Goal: Transaction & Acquisition: Book appointment/travel/reservation

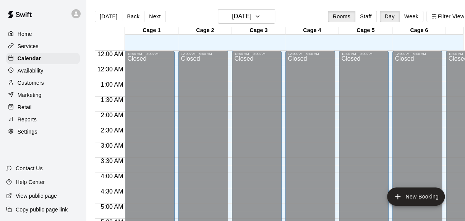
scroll to position [268, 0]
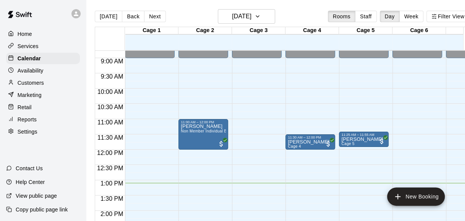
click at [48, 79] on div "Home Services Calendar Availability Customers Marketing Retail Reports Settings" at bounding box center [43, 82] width 86 height 111
click at [44, 89] on div "Customers" at bounding box center [43, 82] width 74 height 11
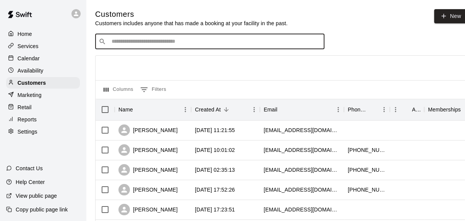
click at [137, 43] on input "Search customers by name or email" at bounding box center [215, 42] width 212 height 8
type input "***"
click at [152, 49] on div "​ *** ​" at bounding box center [209, 41] width 229 height 15
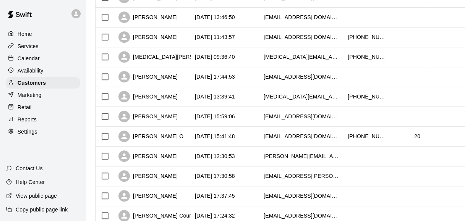
scroll to position [328, 0]
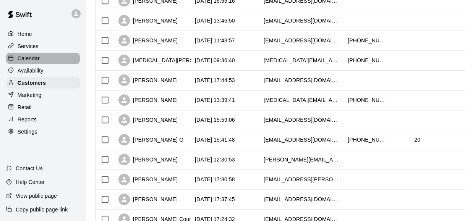
click at [35, 54] on div "Calendar" at bounding box center [43, 58] width 74 height 11
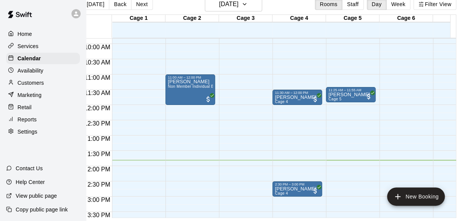
scroll to position [299, 0]
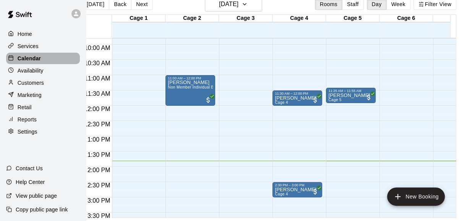
click at [52, 63] on div "Calendar" at bounding box center [43, 58] width 74 height 11
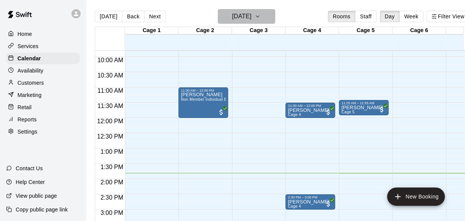
click at [235, 19] on h6 "[DATE]" at bounding box center [241, 16] width 19 height 11
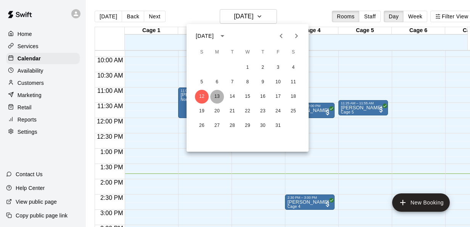
click at [215, 98] on button "13" at bounding box center [217, 97] width 14 height 14
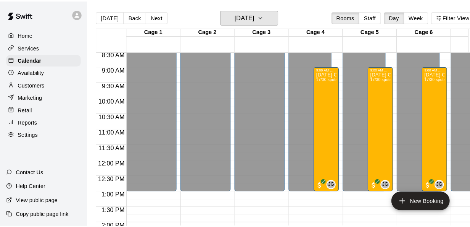
scroll to position [258, 0]
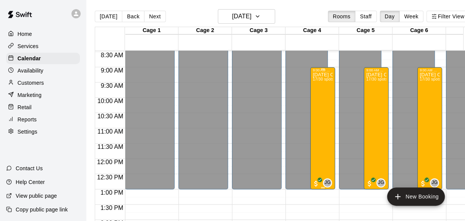
click at [323, 101] on div "[DATE] Camp [DATE] 17/30 spots" at bounding box center [322, 182] width 20 height 221
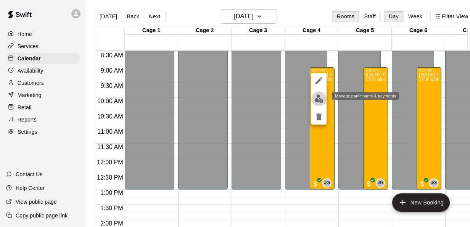
click at [318, 99] on img "edit" at bounding box center [319, 98] width 9 height 9
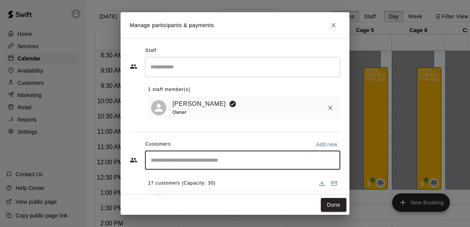
click at [223, 158] on input "Start typing to search customers..." at bounding box center [243, 160] width 189 height 8
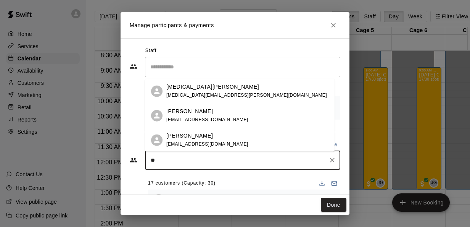
type input "*"
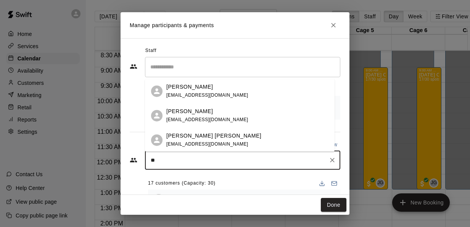
type input "***"
click at [193, 89] on p "[PERSON_NAME]" at bounding box center [189, 87] width 47 height 8
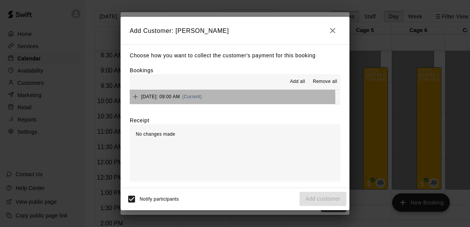
click at [180, 98] on span "Monday, October 13: 09:00 AM" at bounding box center [160, 96] width 39 height 5
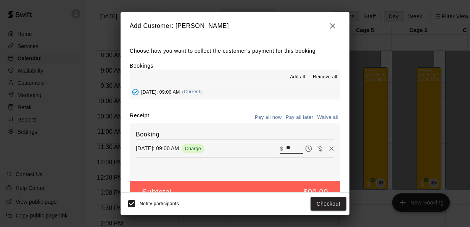
click at [286, 146] on input "**" at bounding box center [294, 148] width 17 height 10
type input "*"
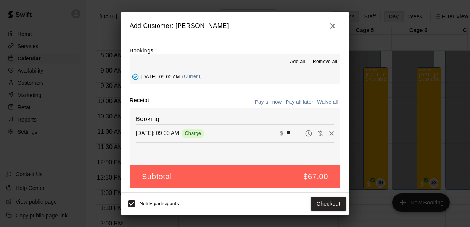
scroll to position [18, 0]
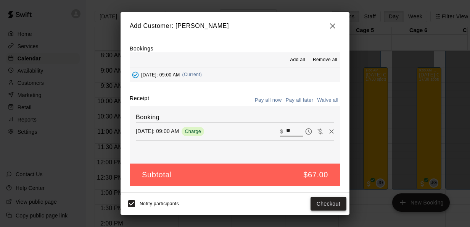
type input "**"
click at [325, 199] on button "Checkout" at bounding box center [329, 204] width 36 height 14
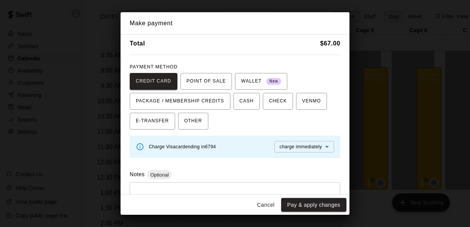
scroll to position [57, 0]
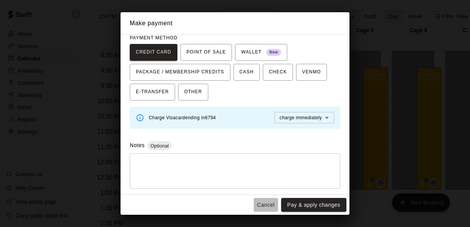
click at [270, 206] on button "Cancel" at bounding box center [266, 205] width 24 height 14
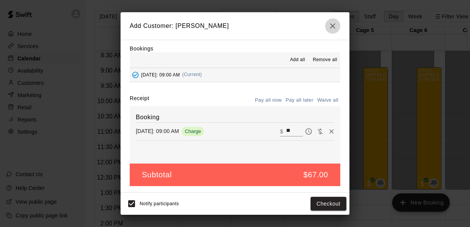
click at [329, 27] on icon "button" at bounding box center [332, 25] width 9 height 9
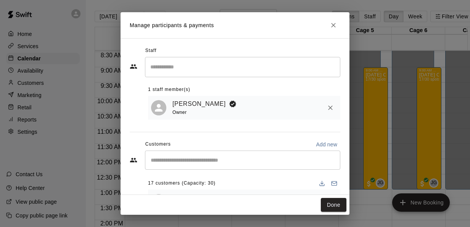
scroll to position [0, 0]
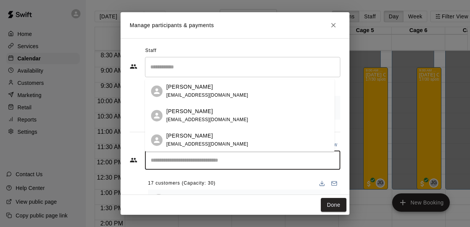
click at [202, 164] on input "Start typing to search customers..." at bounding box center [243, 160] width 189 height 8
type input "*"
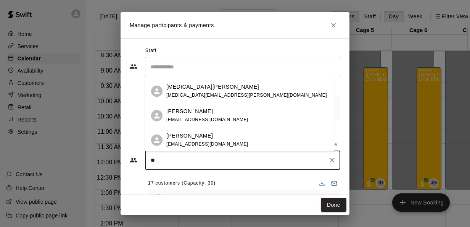
type input "*"
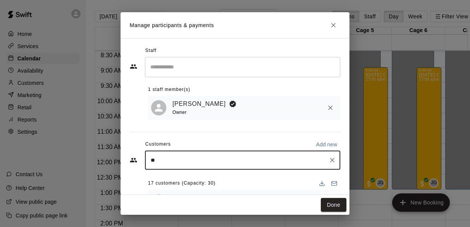
type input "***"
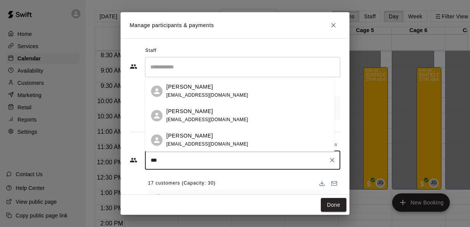
click at [192, 136] on p "Dorian Weidner" at bounding box center [189, 136] width 47 height 8
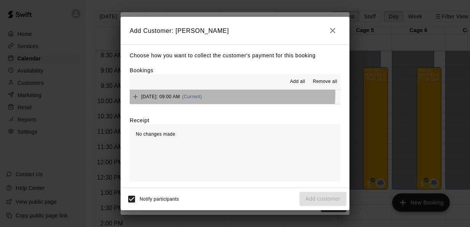
click at [191, 94] on div "Monday, October 13: 09:00 AM (Current)" at bounding box center [166, 96] width 72 height 11
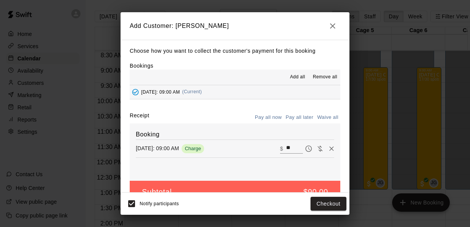
click at [286, 146] on input "**" at bounding box center [294, 148] width 17 height 10
type input "**"
click at [329, 206] on button "Checkout" at bounding box center [329, 204] width 36 height 14
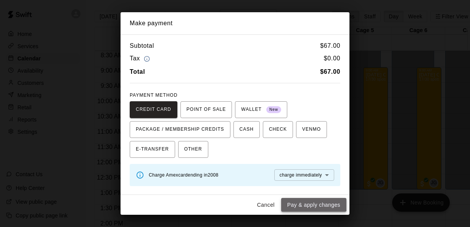
click at [310, 200] on button "Pay & apply changes" at bounding box center [313, 205] width 65 height 14
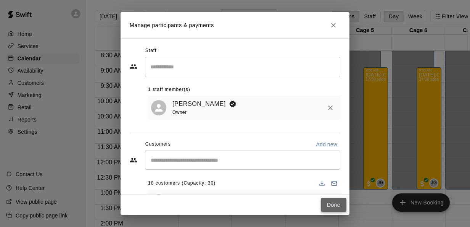
click at [327, 204] on button "Done" at bounding box center [334, 205] width 26 height 14
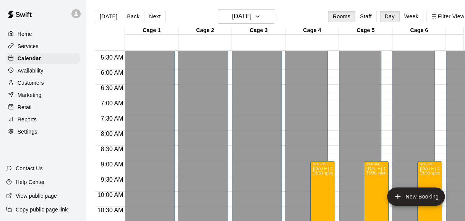
scroll to position [165, 0]
click at [260, 18] on icon "button" at bounding box center [257, 16] width 6 height 9
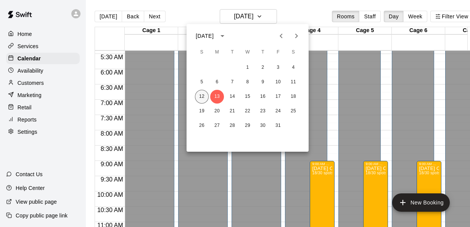
click at [205, 99] on button "12" at bounding box center [202, 97] width 14 height 14
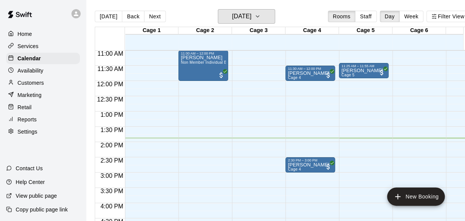
scroll to position [336, 0]
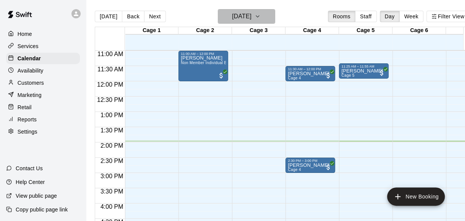
click at [248, 11] on h6 "Sunday Oct 12" at bounding box center [241, 16] width 19 height 11
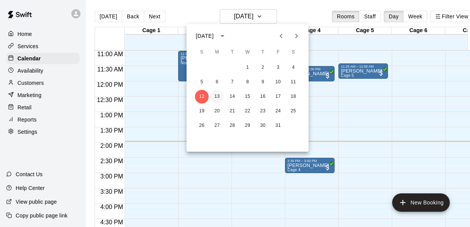
click at [213, 99] on button "13" at bounding box center [217, 97] width 14 height 14
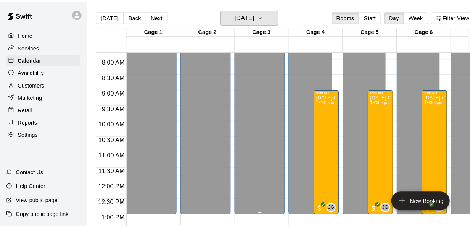
scroll to position [234, 0]
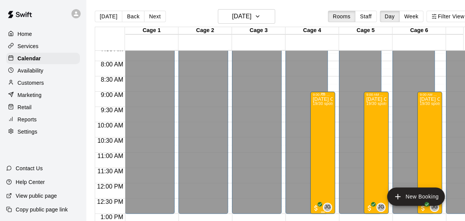
click at [312, 116] on div "Columbus Day Camp October 13th 19/30 spots" at bounding box center [322, 207] width 20 height 221
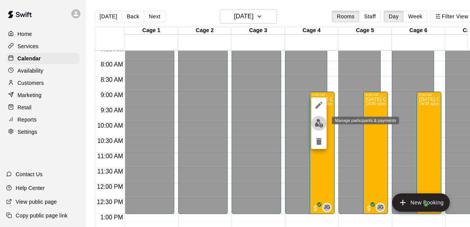
click at [321, 124] on img "edit" at bounding box center [319, 123] width 9 height 9
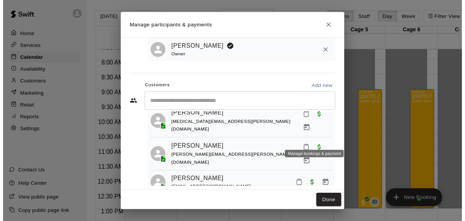
scroll to position [357, 0]
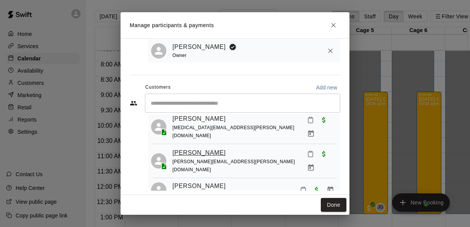
click at [203, 148] on link "Shep Mudrick" at bounding box center [199, 153] width 53 height 10
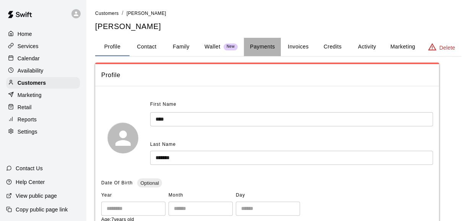
click at [268, 46] on button "Payments" at bounding box center [262, 47] width 37 height 18
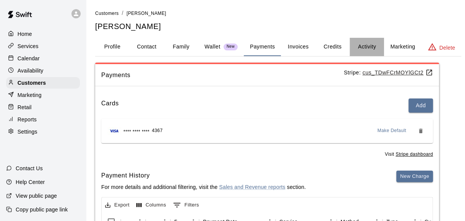
click at [367, 48] on button "Activity" at bounding box center [366, 47] width 34 height 18
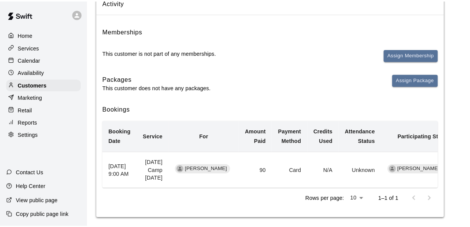
scroll to position [73, 0]
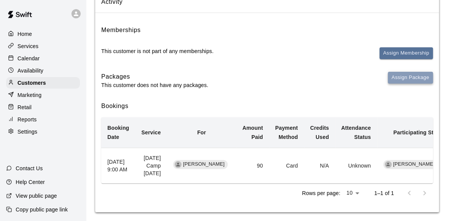
click at [407, 77] on button "Assign Package" at bounding box center [410, 78] width 45 height 12
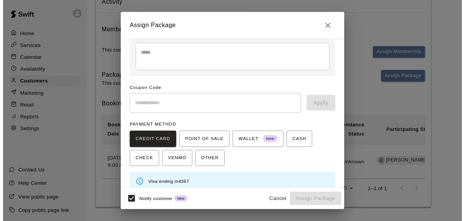
scroll to position [98, 0]
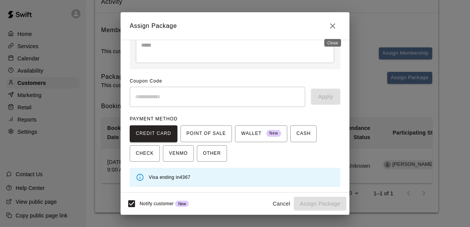
click at [331, 22] on icon "Close" at bounding box center [332, 25] width 9 height 9
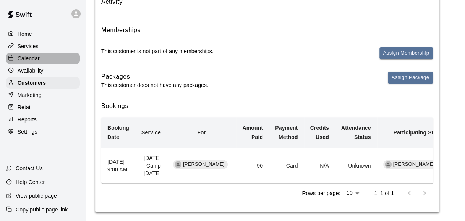
click at [34, 62] on p "Calendar" at bounding box center [29, 59] width 22 height 8
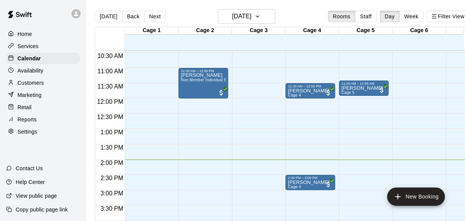
scroll to position [318, 0]
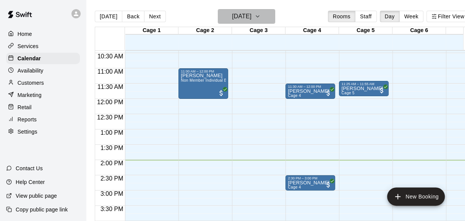
click at [251, 15] on h6 "Sunday Oct 12" at bounding box center [241, 16] width 19 height 11
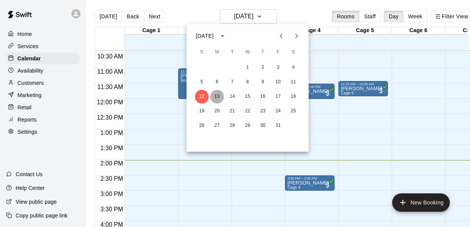
click at [216, 94] on button "13" at bounding box center [217, 97] width 14 height 14
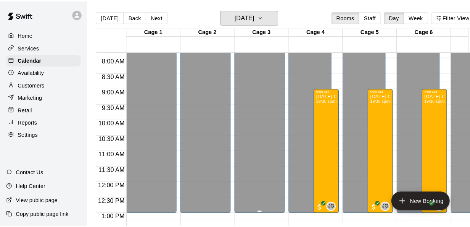
scroll to position [238, 0]
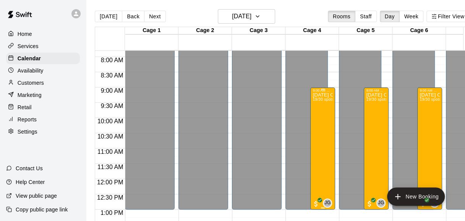
click at [316, 117] on div "Columbus Day Camp October 13th 19/30 spots" at bounding box center [322, 202] width 20 height 221
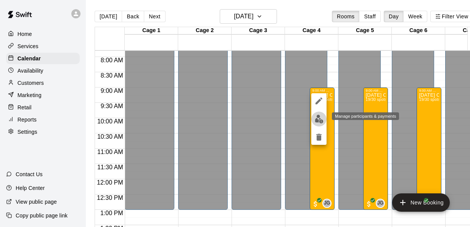
click at [319, 117] on img "edit" at bounding box center [319, 119] width 9 height 9
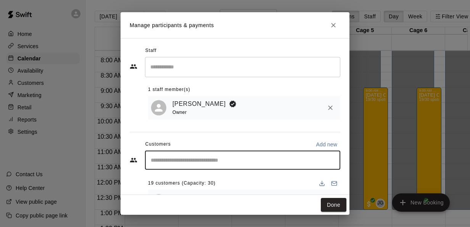
click at [208, 162] on input "Start typing to search customers..." at bounding box center [243, 160] width 189 height 8
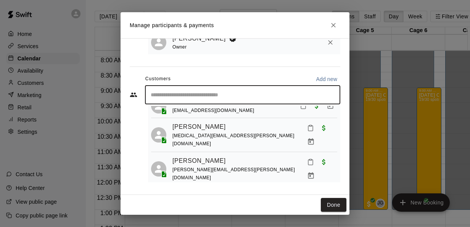
scroll to position [341, 0]
type input "*"
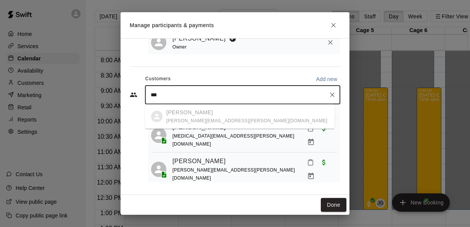
click at [195, 112] on ul "Shep Mudrick jessica.b.mudrick@gmail.com" at bounding box center [240, 116] width 190 height 24
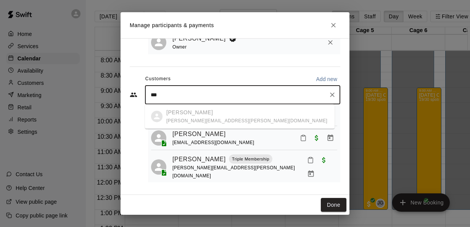
scroll to position [417, 0]
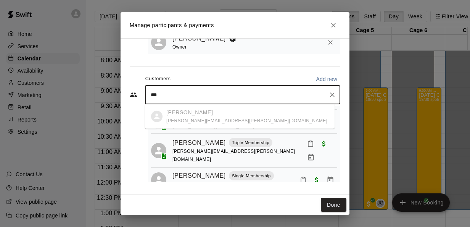
click at [170, 112] on ul "Shep Mudrick jessica.b.mudrick@gmail.com" at bounding box center [240, 116] width 190 height 24
type input "***"
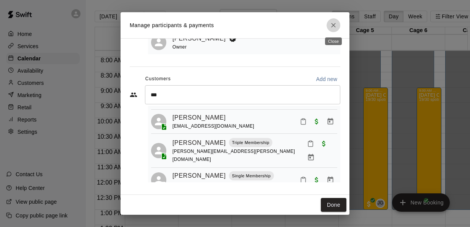
click at [332, 24] on icon "Close" at bounding box center [334, 25] width 8 height 8
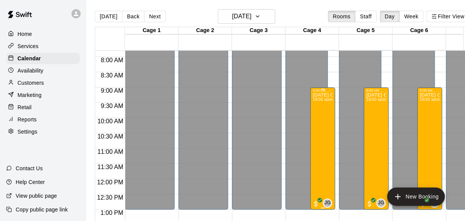
click at [319, 131] on div "Columbus Day Camp October 13th 19/30 spots" at bounding box center [322, 202] width 20 height 221
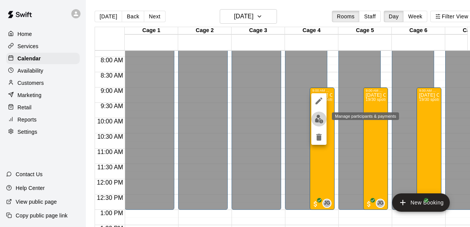
click at [319, 116] on img "edit" at bounding box center [319, 119] width 9 height 9
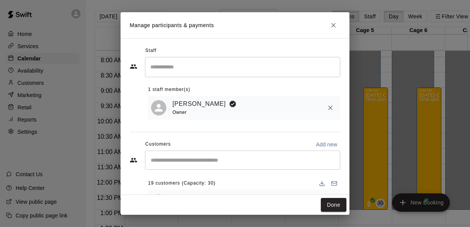
scroll to position [66, 0]
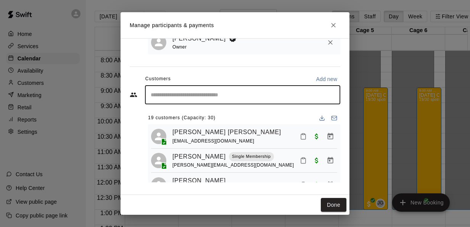
click at [239, 92] on input "Start typing to search customers..." at bounding box center [243, 95] width 189 height 8
type input "*"
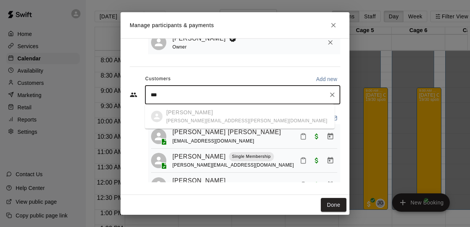
click at [179, 113] on ul "Shep Mudrick jessica.b.mudrick@gmail.com" at bounding box center [240, 116] width 190 height 24
type input "***"
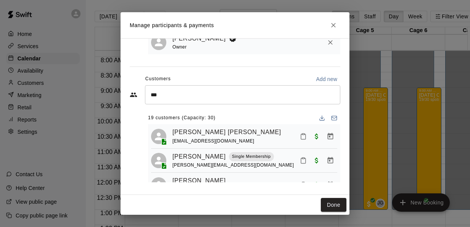
click at [245, 80] on div "Customers Add new" at bounding box center [235, 79] width 211 height 12
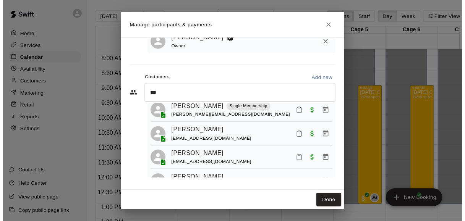
scroll to position [0, 0]
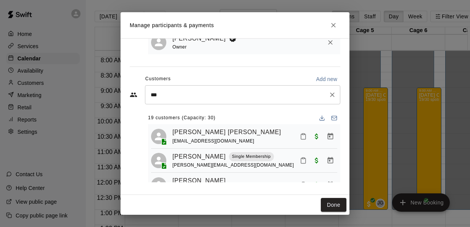
click at [196, 89] on div "*** ​" at bounding box center [242, 94] width 195 height 19
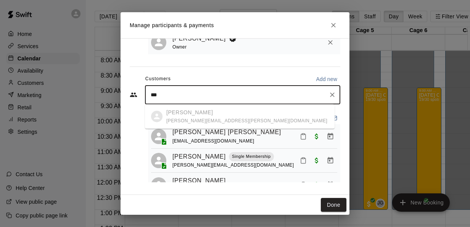
click at [189, 118] on ul "Shep Mudrick jessica.b.mudrick@gmail.com" at bounding box center [240, 116] width 190 height 24
click at [332, 94] on div "*** ​" at bounding box center [242, 94] width 195 height 19
click at [329, 95] on icon "Clear" at bounding box center [333, 95] width 8 height 8
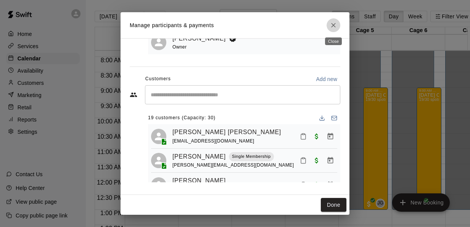
click at [330, 23] on icon "Close" at bounding box center [334, 25] width 8 height 8
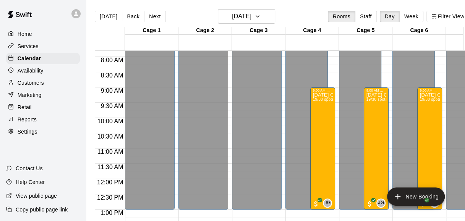
click at [40, 84] on p "Customers" at bounding box center [31, 83] width 26 height 8
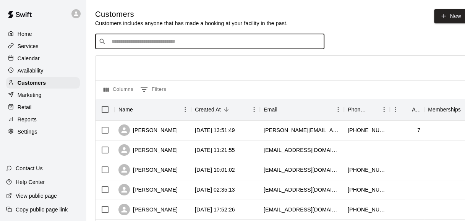
click at [165, 39] on input "Search customers by name or email" at bounding box center [215, 42] width 212 height 8
type input "***"
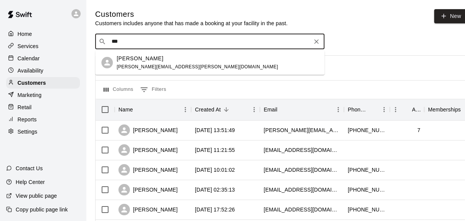
click at [156, 57] on div "Shep Mudrick" at bounding box center [196, 59] width 161 height 8
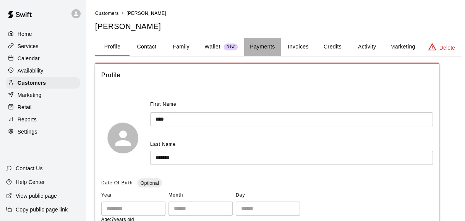
click at [263, 45] on button "Payments" at bounding box center [262, 47] width 37 height 18
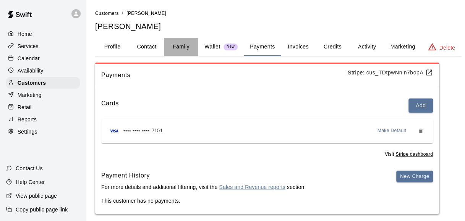
click at [180, 45] on button "Family" at bounding box center [181, 47] width 34 height 18
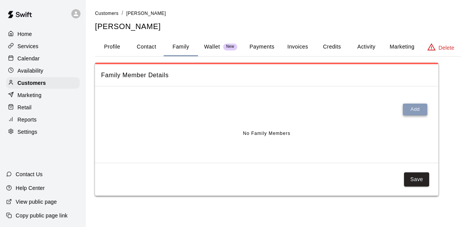
click at [416, 113] on button "Add" at bounding box center [415, 109] width 24 height 12
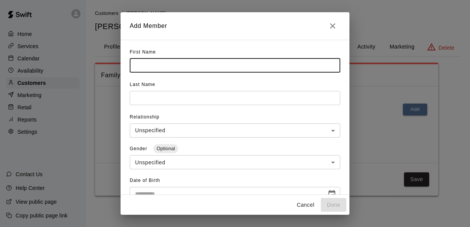
click at [172, 61] on input "text" at bounding box center [235, 65] width 211 height 14
type input "*****"
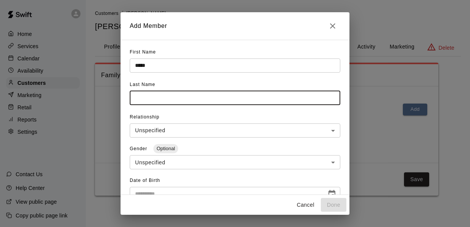
click at [162, 97] on input "text" at bounding box center [235, 98] width 211 height 14
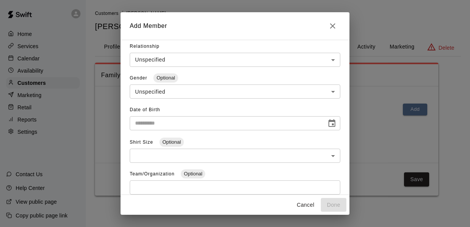
scroll to position [71, 0]
type input "*******"
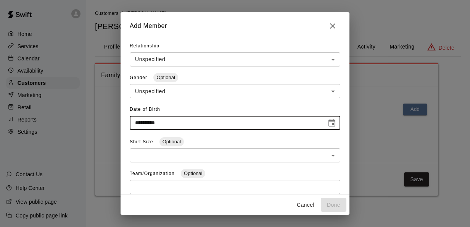
click at [170, 122] on input "**********" at bounding box center [226, 123] width 192 height 14
type input "**********"
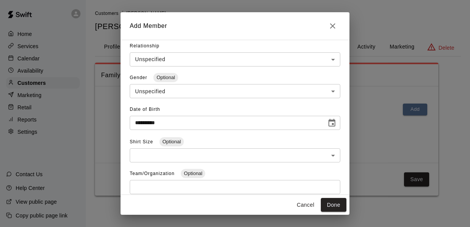
click at [210, 137] on div "Shirt Size Optional ​ ​" at bounding box center [235, 152] width 211 height 32
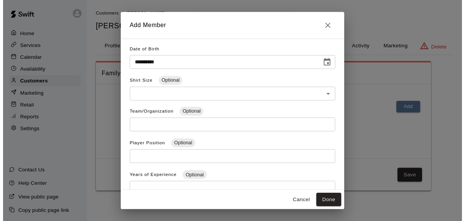
scroll to position [131, 0]
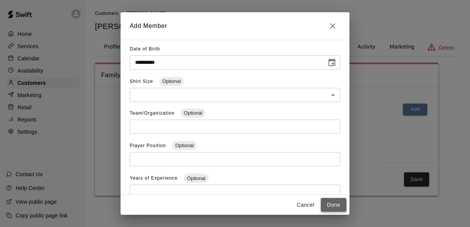
click at [330, 203] on button "Done" at bounding box center [334, 205] width 26 height 14
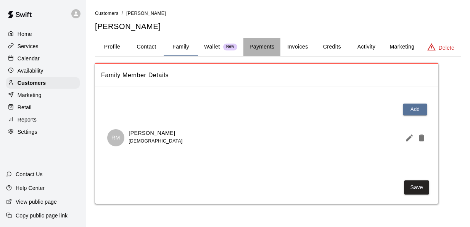
click at [258, 47] on button "Payments" at bounding box center [262, 47] width 37 height 18
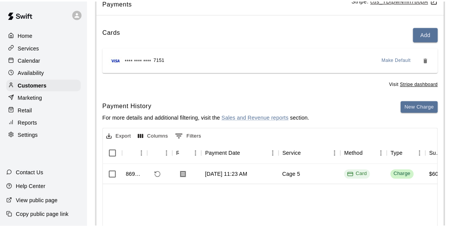
scroll to position [73, 0]
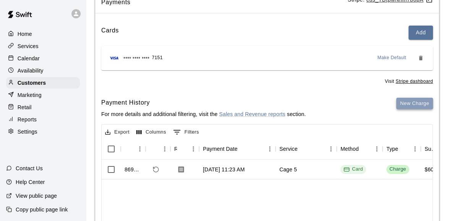
click at [402, 103] on button "New Charge" at bounding box center [414, 104] width 37 height 12
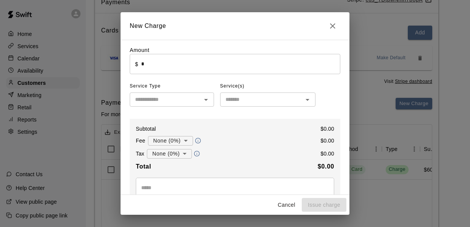
click at [238, 107] on div "​" at bounding box center [267, 99] width 95 height 14
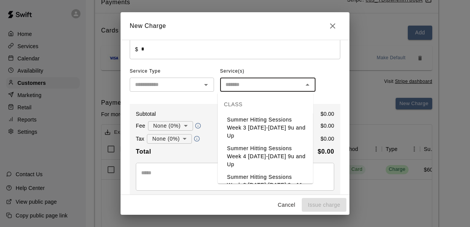
scroll to position [567, 0]
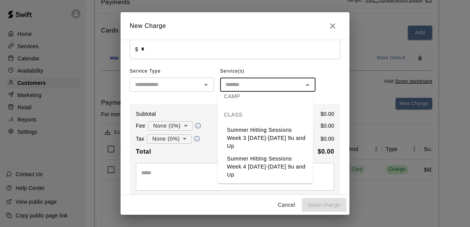
click at [280, 105] on li "[DATE] Camp [DATE]" at bounding box center [265, 99] width 95 height 13
type input "**********"
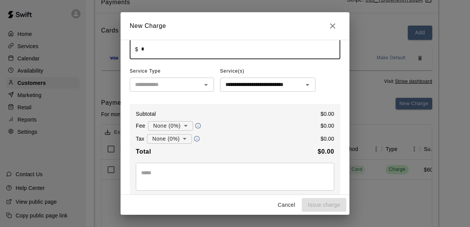
click at [159, 48] on input "*" at bounding box center [240, 49] width 199 height 20
type input "*****"
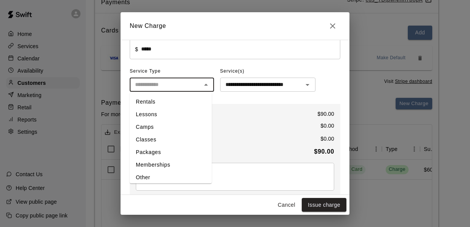
click at [189, 82] on input "text" at bounding box center [165, 85] width 67 height 10
click at [148, 129] on li "Camps" at bounding box center [171, 127] width 82 height 13
type input "*****"
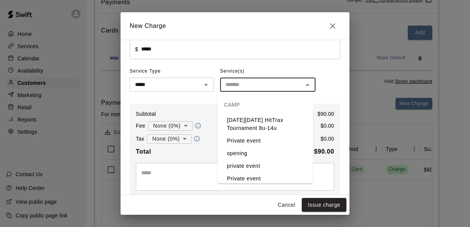
click at [231, 84] on input "text" at bounding box center [262, 85] width 78 height 10
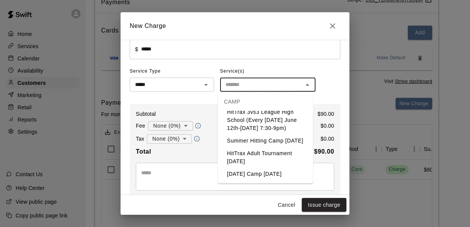
scroll to position [251, 0]
click at [241, 177] on li "[DATE] Camp [DATE]" at bounding box center [265, 174] width 95 height 13
type input "**********"
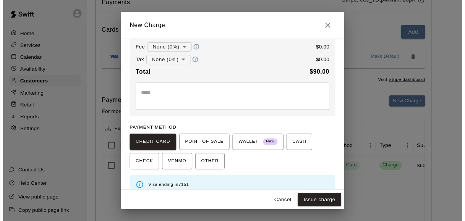
scroll to position [92, 0]
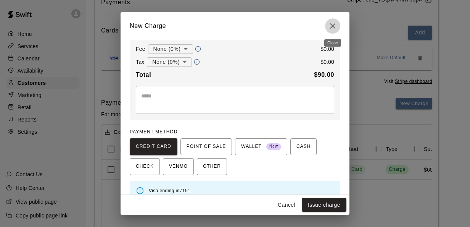
click at [332, 26] on icon "Close" at bounding box center [332, 25] width 5 height 5
type input "*"
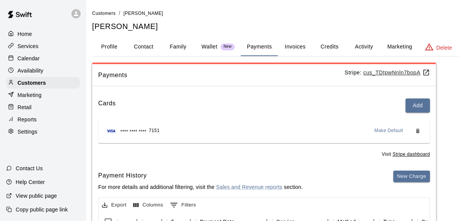
scroll to position [0, 3]
click at [176, 46] on button "Family" at bounding box center [177, 47] width 34 height 18
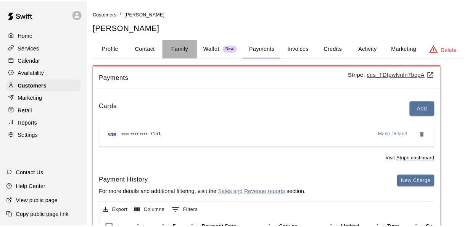
scroll to position [0, 0]
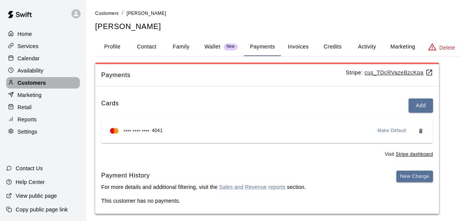
click at [64, 86] on div "Customers" at bounding box center [43, 82] width 74 height 11
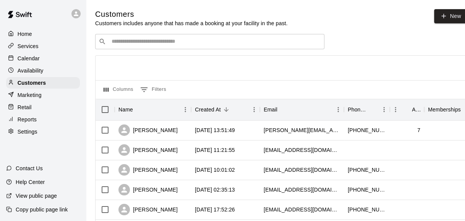
click at [205, 37] on div "​ ​" at bounding box center [209, 41] width 229 height 15
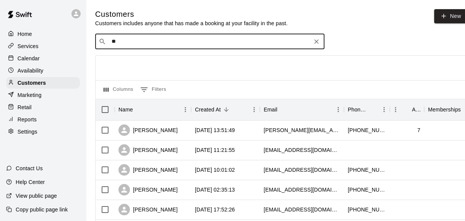
type input "***"
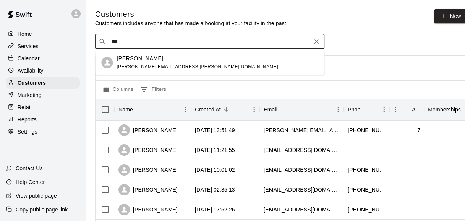
click at [156, 57] on div "[PERSON_NAME]" at bounding box center [196, 59] width 161 height 8
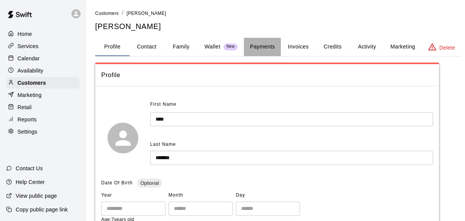
click at [266, 43] on button "Payments" at bounding box center [262, 47] width 37 height 18
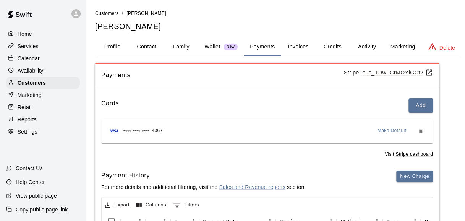
click at [363, 46] on button "Activity" at bounding box center [366, 47] width 34 height 18
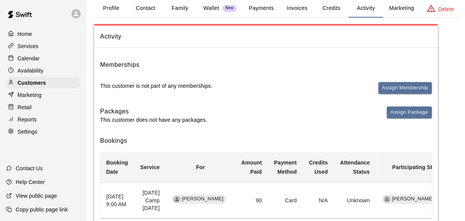
scroll to position [0, 5]
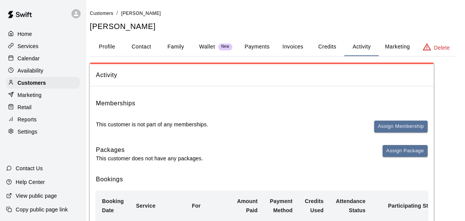
click at [262, 43] on button "Payments" at bounding box center [256, 47] width 37 height 18
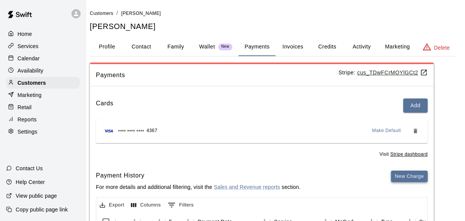
click at [409, 172] on button "New Charge" at bounding box center [409, 177] width 37 height 12
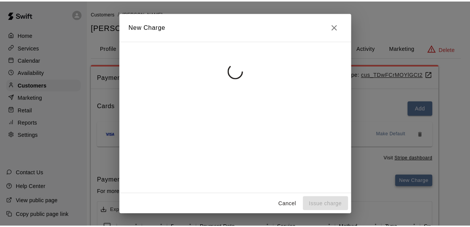
scroll to position [0, 0]
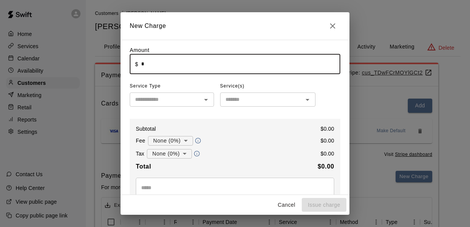
click at [214, 65] on input "*" at bounding box center [240, 64] width 199 height 20
click at [204, 102] on icon "Open" at bounding box center [206, 99] width 9 height 9
type input "*****"
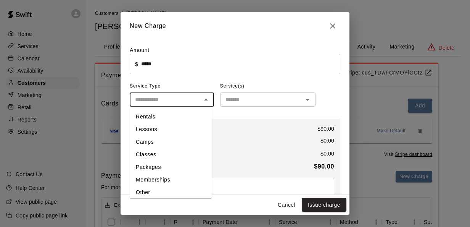
drag, startPoint x: 147, startPoint y: 143, endPoint x: 184, endPoint y: 137, distance: 37.5
click at [184, 137] on li "Camps" at bounding box center [171, 142] width 82 height 13
type input "*****"
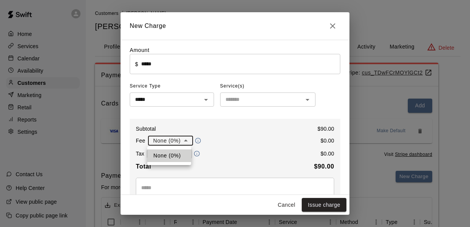
click at [184, 137] on body "Home Services Calendar Availability Customers Marketing Retail Reports Settings…" at bounding box center [235, 193] width 470 height 386
click at [253, 100] on div at bounding box center [235, 113] width 470 height 227
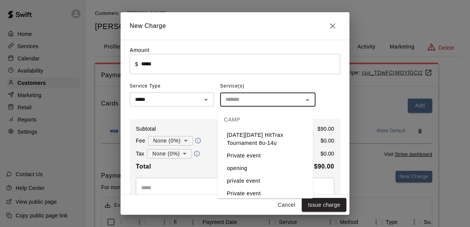
click at [253, 100] on input "text" at bounding box center [262, 100] width 78 height 10
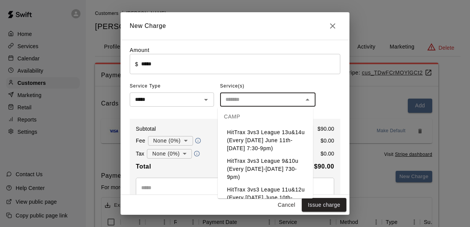
scroll to position [251, 0]
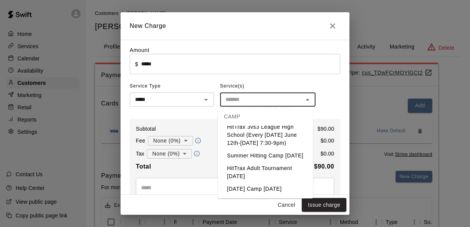
click at [241, 183] on li "[DATE] Camp [DATE]" at bounding box center [265, 189] width 95 height 13
type input "**********"
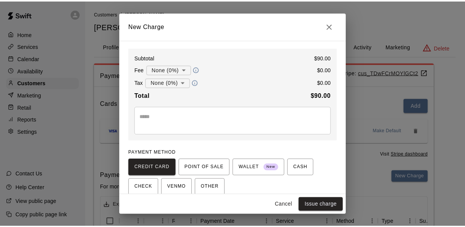
scroll to position [104, 0]
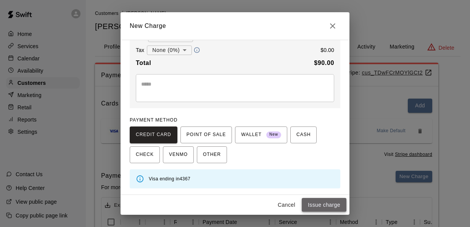
click at [319, 205] on button "Issue charge" at bounding box center [324, 205] width 45 height 14
type input "*"
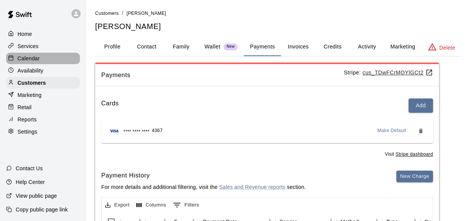
click at [36, 60] on p "Calendar" at bounding box center [29, 59] width 22 height 8
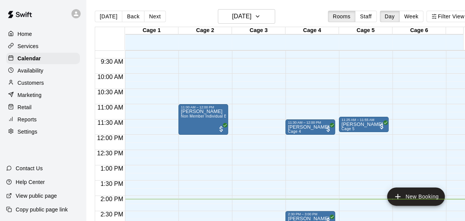
scroll to position [282, 0]
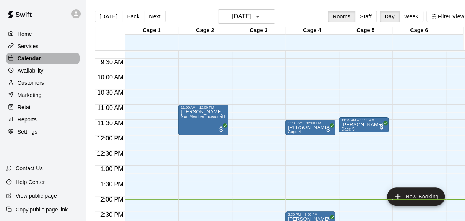
click at [50, 59] on div "Calendar" at bounding box center [43, 58] width 74 height 11
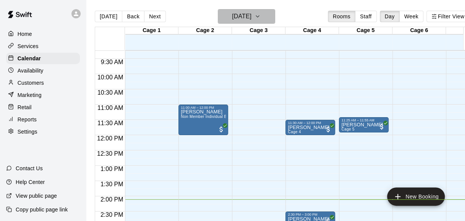
click at [251, 13] on h6 "[DATE]" at bounding box center [241, 16] width 19 height 11
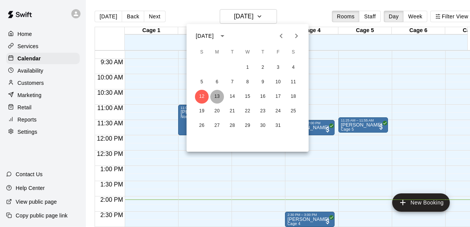
click at [215, 97] on button "13" at bounding box center [217, 97] width 14 height 14
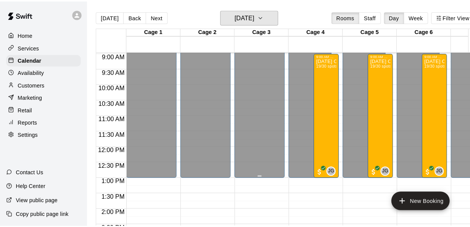
scroll to position [274, 0]
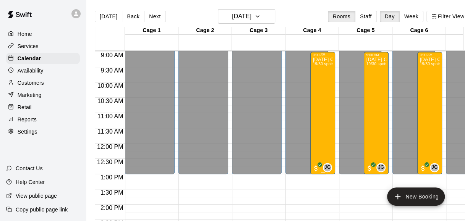
click at [318, 92] on div "[DATE] Camp [DATE] 19/30 spots" at bounding box center [322, 167] width 20 height 221
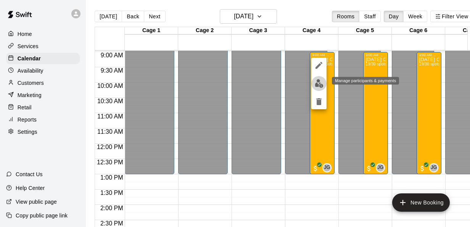
click at [318, 82] on img "edit" at bounding box center [319, 83] width 9 height 9
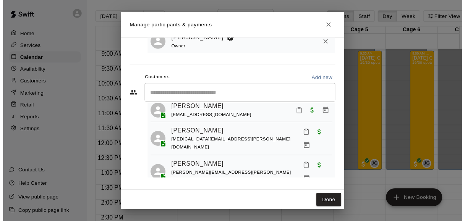
scroll to position [333, 0]
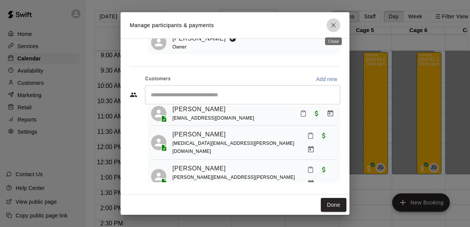
click at [338, 26] on button "Close" at bounding box center [334, 25] width 14 height 14
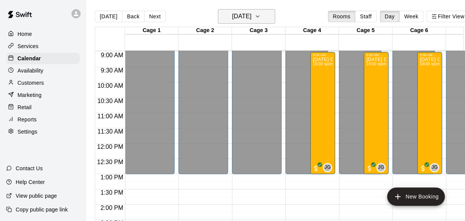
click at [251, 17] on h6 "Monday Oct 13" at bounding box center [241, 16] width 19 height 11
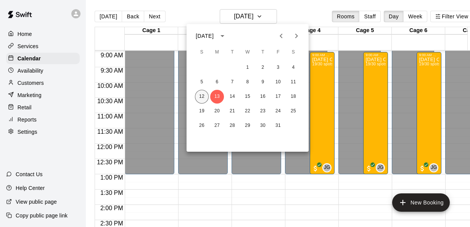
click at [202, 99] on button "12" at bounding box center [202, 97] width 14 height 14
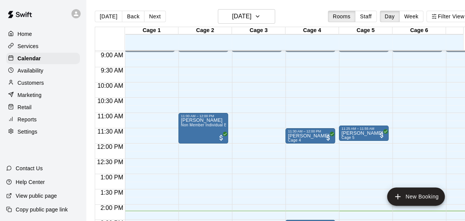
click at [202, 99] on div "12:00 AM – 9:00 AM Closed 11:00 AM – 12:00 PM Peter Flores Non Member Individua…" at bounding box center [203, 143] width 50 height 733
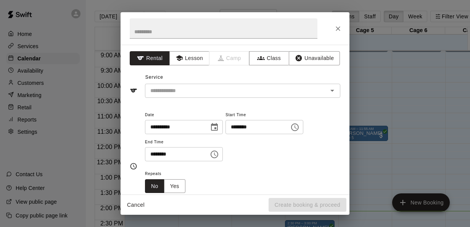
click at [202, 99] on div "**********" at bounding box center [235, 120] width 229 height 150
click at [372, 77] on div "**********" at bounding box center [235, 113] width 470 height 227
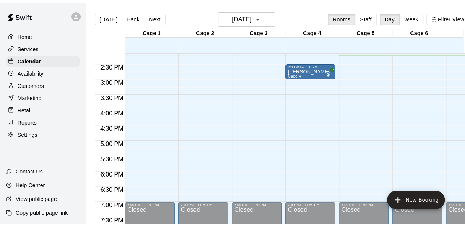
scroll to position [432, 0]
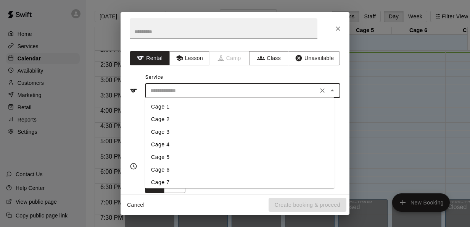
click at [289, 95] on input "text" at bounding box center [231, 91] width 168 height 10
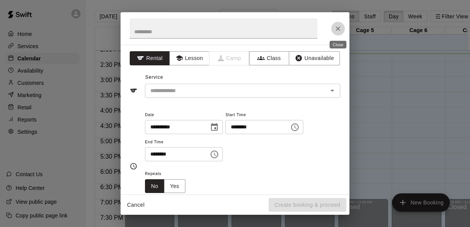
click at [340, 31] on icon "Close" at bounding box center [338, 29] width 8 height 8
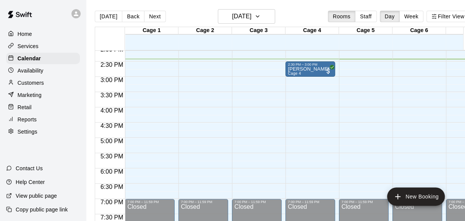
click at [347, 26] on div "Today Back Next Sunday Oct 12 Rooms Staff Day Week Filter View" at bounding box center [282, 18] width 374 height 18
drag, startPoint x: 350, startPoint y: 15, endPoint x: 354, endPoint y: 27, distance: 12.1
click at [355, 19] on button "Rooms" at bounding box center [341, 16] width 27 height 11
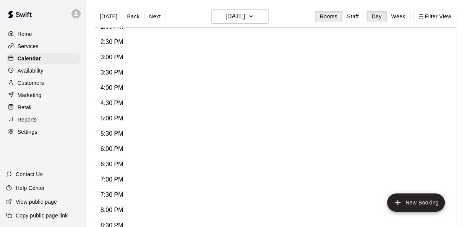
click at [357, 24] on div "Today Back Next Sunday Oct 12 Rooms Staff Day Week Filter View" at bounding box center [275, 18] width 361 height 18
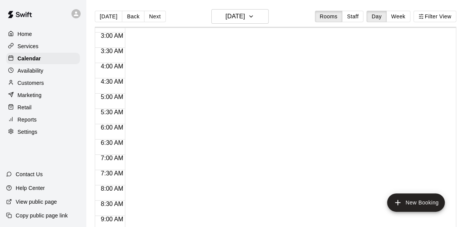
scroll to position [0, 0]
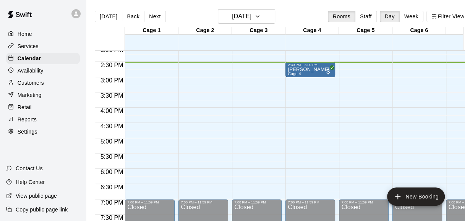
scroll to position [431, 0]
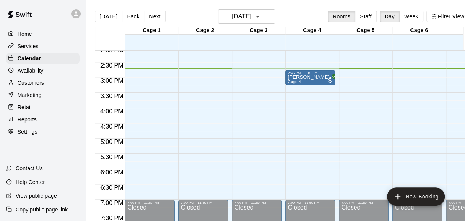
drag, startPoint x: 316, startPoint y: 68, endPoint x: 315, endPoint y: 76, distance: 8.4
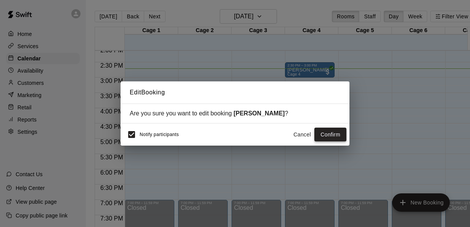
click at [321, 131] on button "Confirm" at bounding box center [331, 135] width 32 height 14
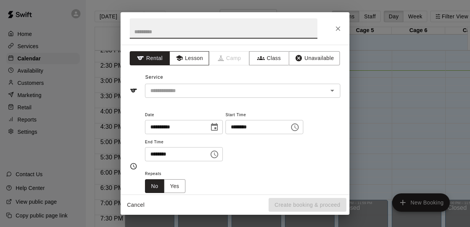
click at [195, 55] on button "Lesson" at bounding box center [190, 58] width 40 height 14
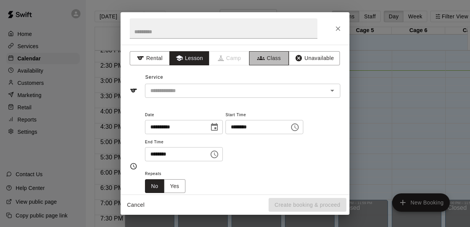
click at [279, 58] on button "Class" at bounding box center [269, 58] width 40 height 14
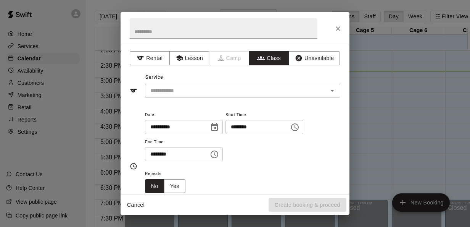
click at [311, 86] on input "text" at bounding box center [236, 91] width 178 height 10
click at [321, 57] on button "Unavailable" at bounding box center [314, 58] width 51 height 14
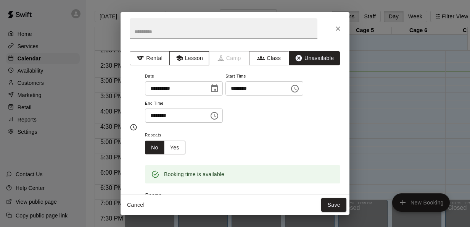
click at [187, 60] on button "Lesson" at bounding box center [190, 58] width 40 height 14
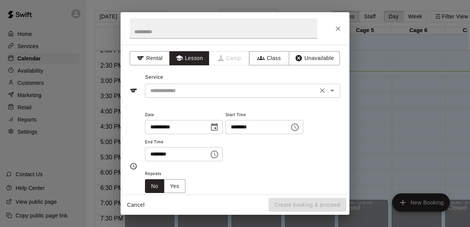
click at [200, 93] on input "text" at bounding box center [231, 91] width 168 height 10
click at [336, 24] on button "Close" at bounding box center [338, 29] width 14 height 14
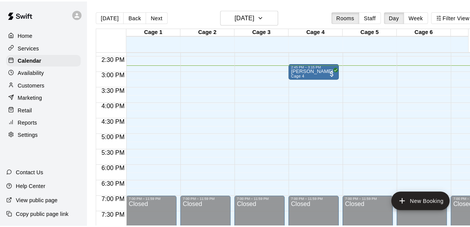
scroll to position [440, 0]
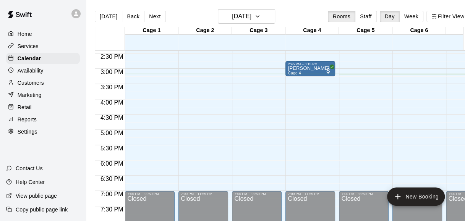
click at [296, 19] on div "Today Back Next Sunday Oct 12 Rooms Staff Day Week Filter View" at bounding box center [282, 18] width 374 height 18
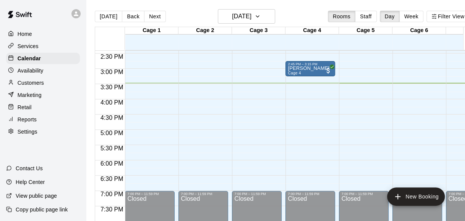
drag, startPoint x: 296, startPoint y: 20, endPoint x: 291, endPoint y: 31, distance: 11.8
click at [291, 31] on div "Today Back Next Sunday Oct 12 Rooms Staff Day Week Filter View Cage 1 12 Sun Ca…" at bounding box center [282, 119] width 374 height 221
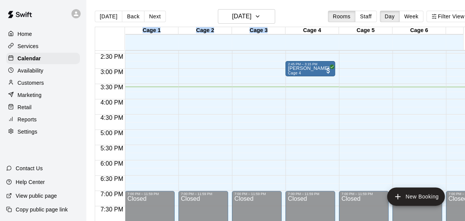
drag, startPoint x: 291, startPoint y: 31, endPoint x: 250, endPoint y: 37, distance: 40.6
click at [250, 37] on div at bounding box center [258, 39] width 53 height 8
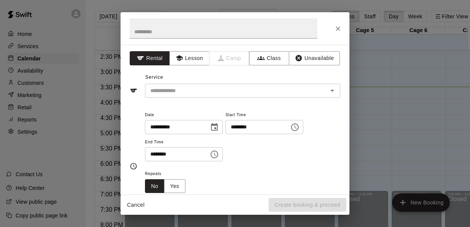
click at [447, 144] on div "**********" at bounding box center [235, 113] width 470 height 227
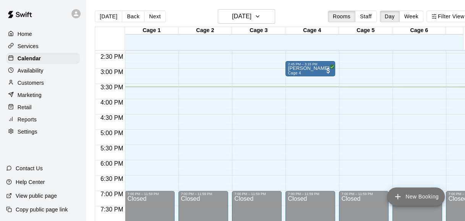
click at [412, 191] on button "New Booking" at bounding box center [416, 196] width 58 height 18
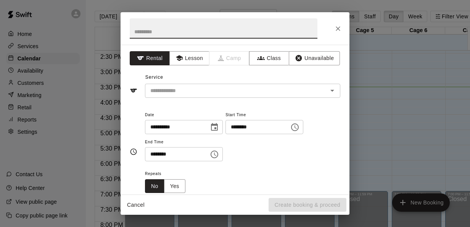
click at [411, 191] on div "**********" at bounding box center [235, 113] width 470 height 227
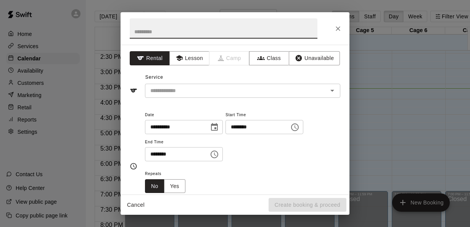
click at [407, 160] on div "**********" at bounding box center [235, 113] width 470 height 227
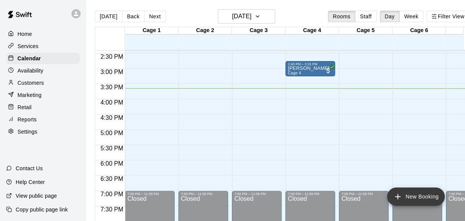
click at [402, 193] on icon "add" at bounding box center [397, 196] width 9 height 9
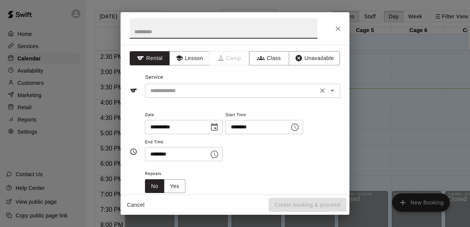
click at [263, 92] on input "text" at bounding box center [231, 91] width 168 height 10
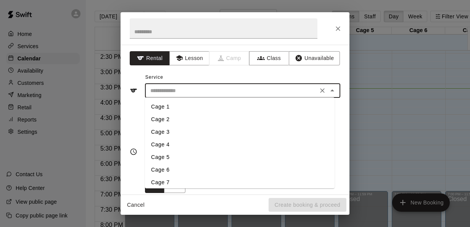
click at [194, 119] on li "Cage 2" at bounding box center [240, 119] width 190 height 13
type input "******"
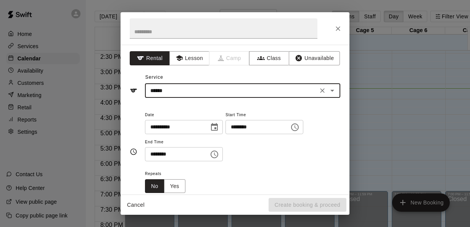
click at [245, 124] on input "********" at bounding box center [255, 127] width 59 height 14
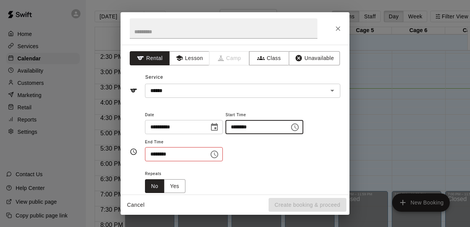
type input "********"
click at [153, 153] on input "********" at bounding box center [174, 154] width 59 height 14
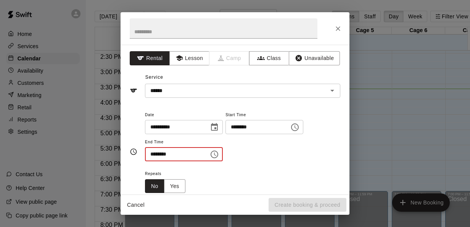
click at [156, 152] on input "********" at bounding box center [174, 154] width 59 height 14
type input "********"
click at [274, 169] on div "Repeats No Yes" at bounding box center [242, 181] width 195 height 24
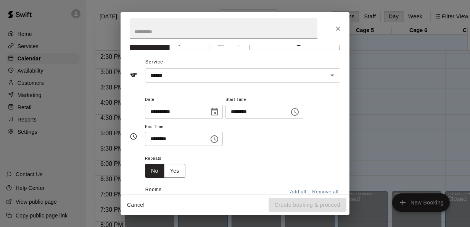
scroll to position [75, 0]
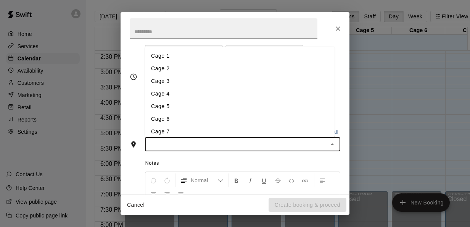
click at [237, 144] on input "text" at bounding box center [236, 144] width 178 height 10
click at [231, 70] on li "Cage 2" at bounding box center [240, 68] width 190 height 13
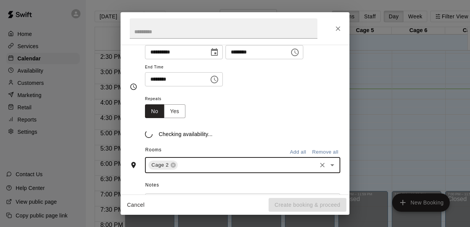
scroll to position [89, 0]
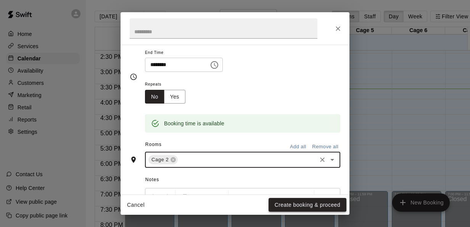
click at [322, 200] on button "Create booking & proceed" at bounding box center [308, 205] width 78 height 14
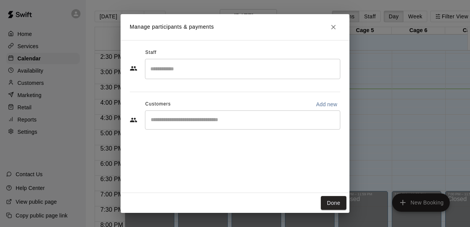
click at [335, 100] on p "Add new" at bounding box center [326, 104] width 21 height 8
select select "**"
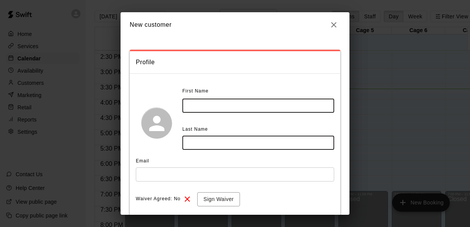
click at [310, 104] on input "text" at bounding box center [259, 106] width 152 height 14
type input "***"
type input "*********"
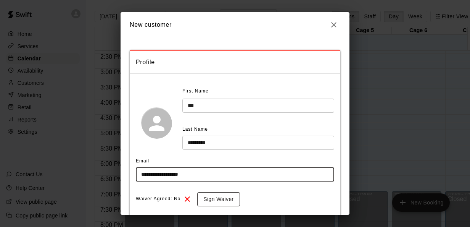
type input "**********"
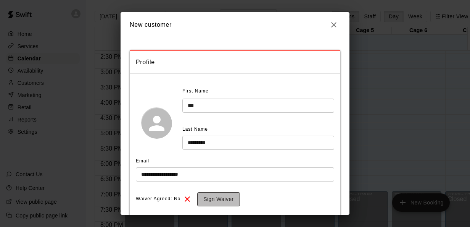
click at [218, 202] on button "Sign Waiver" at bounding box center [218, 199] width 42 height 14
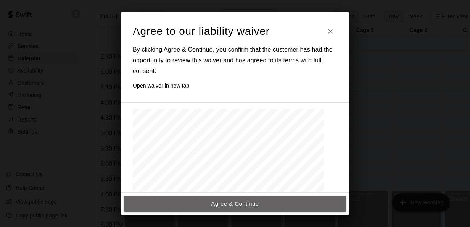
click at [218, 202] on button "Agree & Continue" at bounding box center [235, 203] width 223 height 16
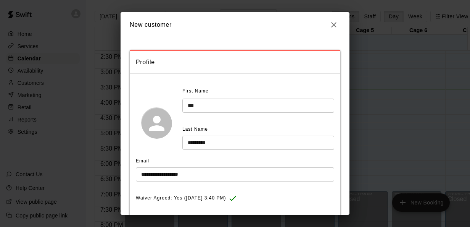
scroll to position [87, 0]
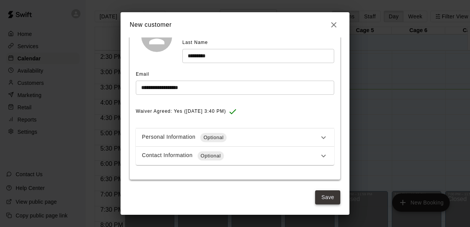
click at [324, 195] on button "Save" at bounding box center [327, 197] width 25 height 14
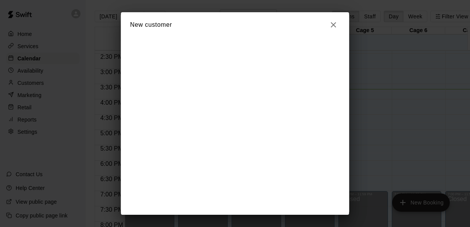
scroll to position [0, 0]
select select "**"
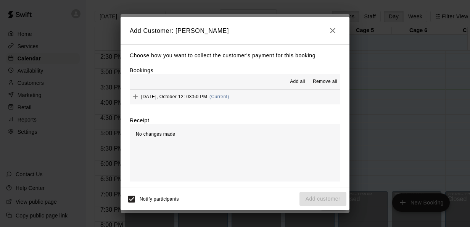
click at [258, 100] on button "Sunday, October 12: 03:50 PM (Current)" at bounding box center [235, 97] width 211 height 14
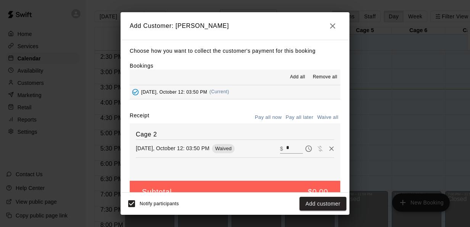
click at [288, 149] on input "*" at bounding box center [294, 148] width 17 height 10
type input "**"
click at [332, 203] on button "Checkout" at bounding box center [329, 204] width 36 height 14
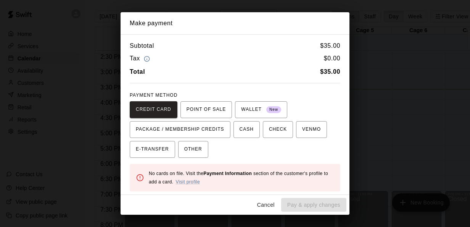
scroll to position [62, 0]
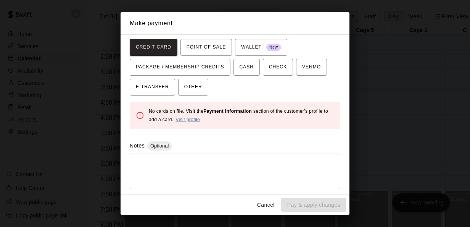
click at [185, 117] on link "Visit profile" at bounding box center [188, 119] width 24 height 5
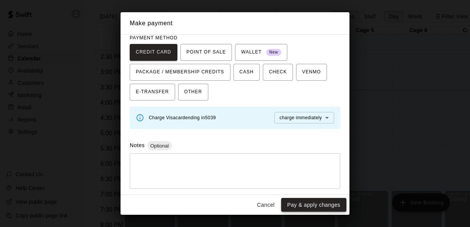
click at [310, 199] on button "Pay & apply changes" at bounding box center [313, 205] width 65 height 14
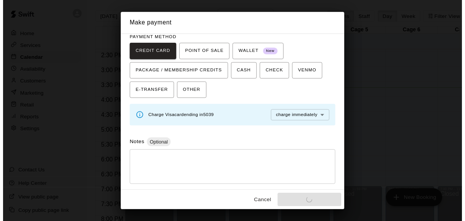
scroll to position [0, 0]
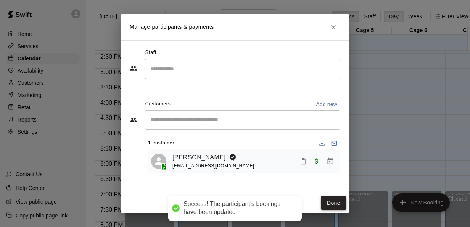
click at [336, 204] on button "Done" at bounding box center [334, 203] width 26 height 14
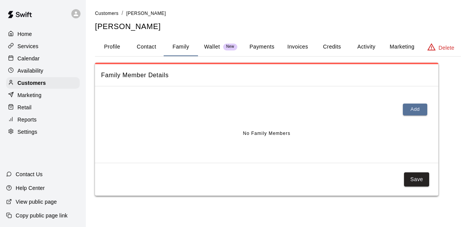
click at [116, 48] on button "Profile" at bounding box center [112, 47] width 34 height 18
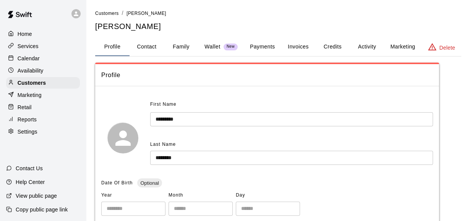
click at [34, 36] on div "Home" at bounding box center [43, 33] width 74 height 11
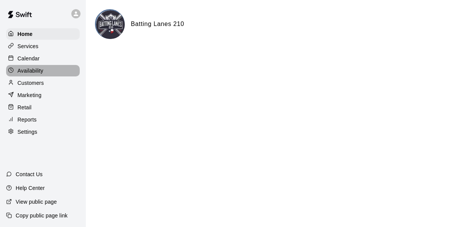
click at [45, 74] on div "Availability" at bounding box center [43, 70] width 74 height 11
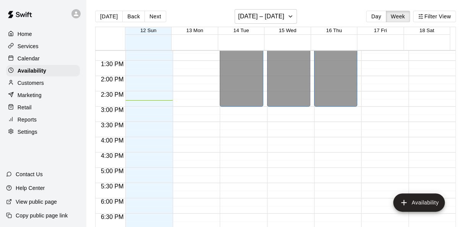
scroll to position [403, 0]
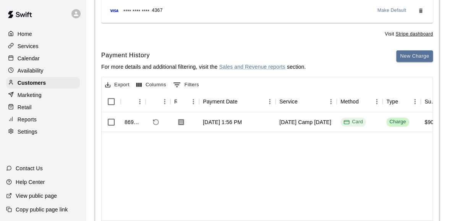
scroll to position [121, 0]
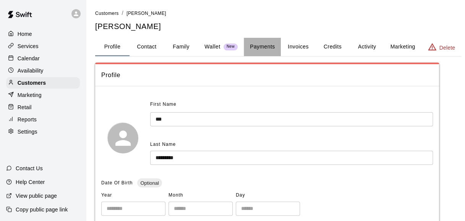
click at [260, 44] on button "Payments" at bounding box center [262, 47] width 37 height 18
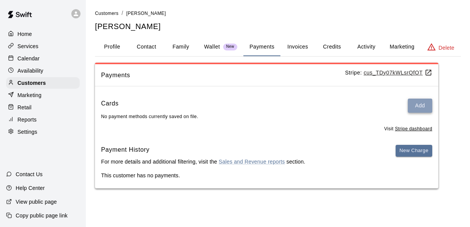
click at [430, 106] on button "Add" at bounding box center [420, 106] width 24 height 14
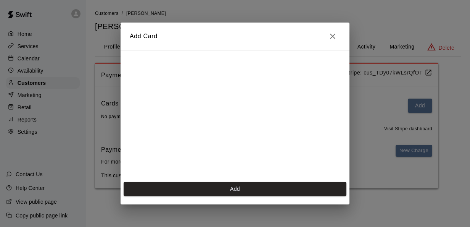
scroll to position [122, 0]
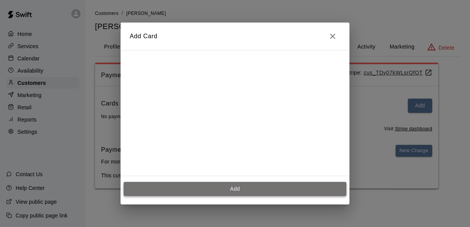
click at [233, 194] on button "Add" at bounding box center [235, 189] width 223 height 14
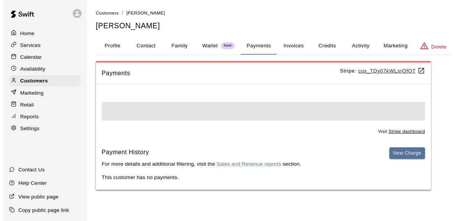
scroll to position [0, 0]
